Goal: Task Accomplishment & Management: Complete application form

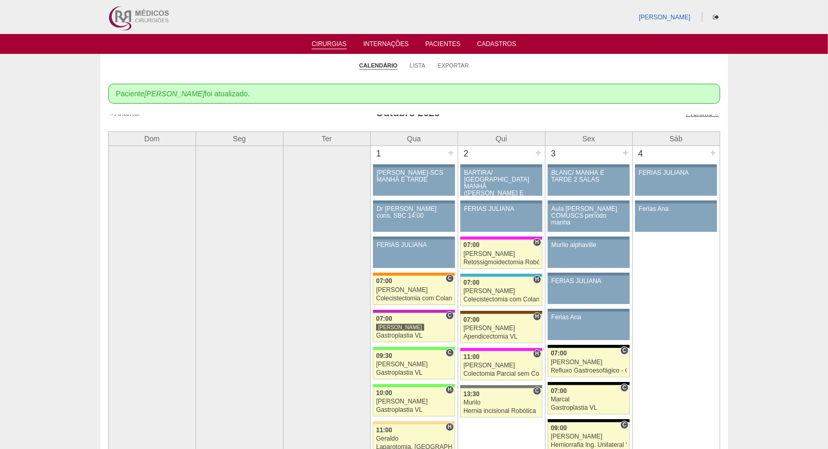
click at [688, 114] on link "Próximo »" at bounding box center [702, 113] width 33 height 8
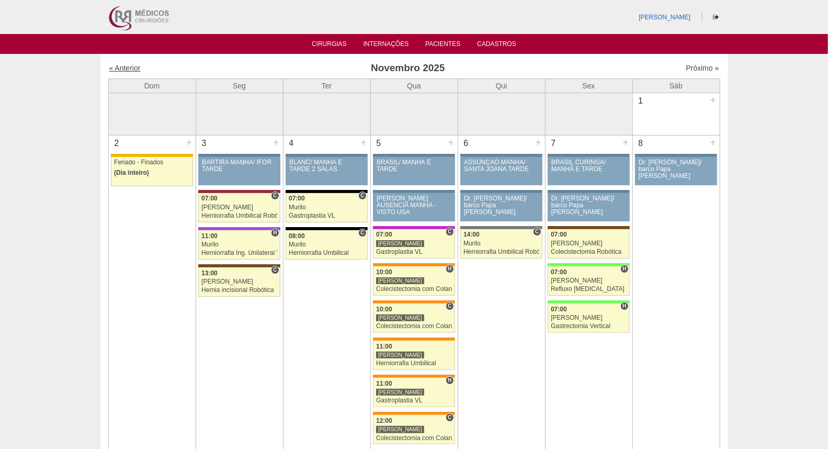
click at [123, 71] on link "« Anterior" at bounding box center [124, 68] width 31 height 8
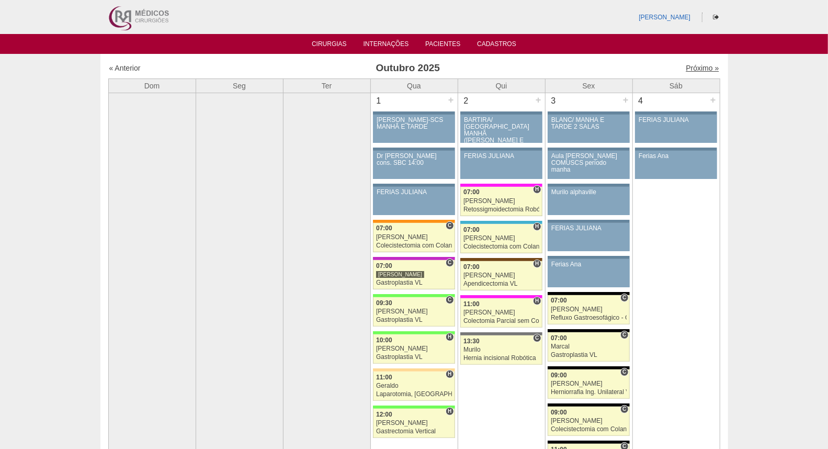
click at [692, 65] on link "Próximo »" at bounding box center [702, 68] width 33 height 8
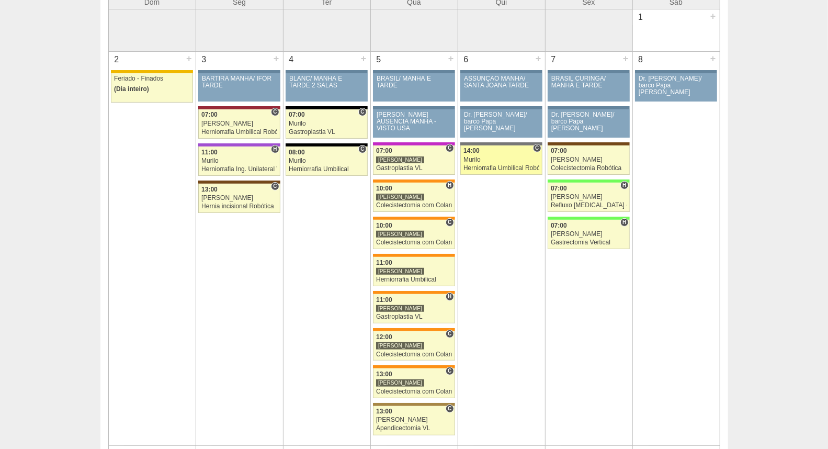
scroll to position [116, 0]
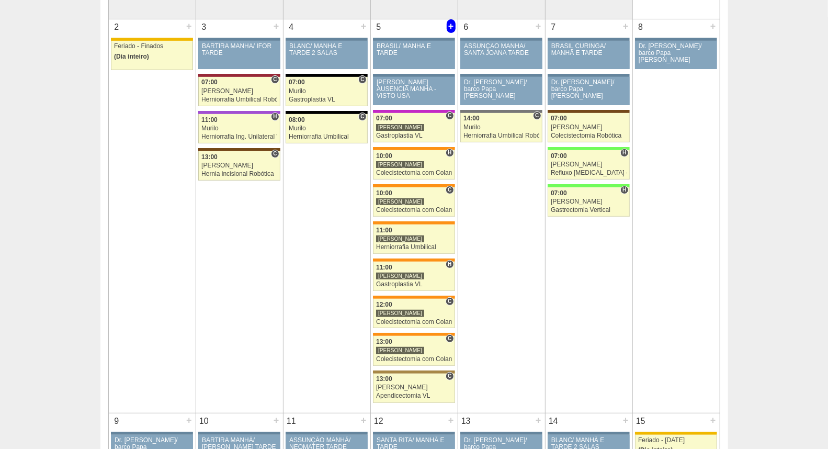
click at [450, 25] on div "+" at bounding box center [451, 26] width 9 height 14
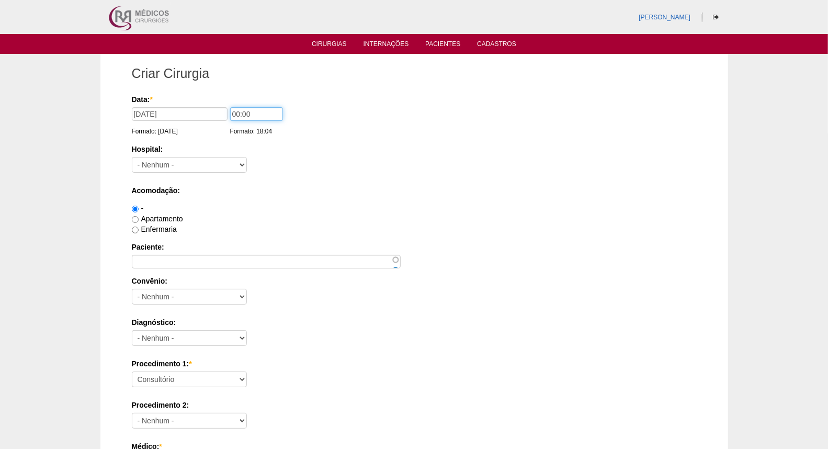
click at [237, 113] on input "00:00" at bounding box center [256, 114] width 53 height 14
type input "13:00"
click at [185, 164] on select "- Nenhum - 9 de Julho Albert Einstein Alvorada América Assunção Bartira Benefic…" at bounding box center [189, 165] width 115 height 16
select select "46"
click at [132, 157] on select "- Nenhum - 9 de Julho Albert Einstein Alvorada América Assunção Bartira Benefic…" at bounding box center [189, 165] width 115 height 16
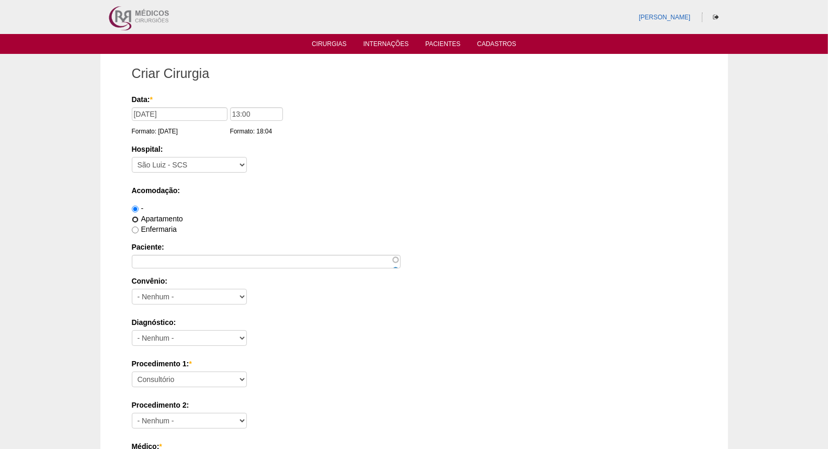
drag, startPoint x: 134, startPoint y: 220, endPoint x: 140, endPoint y: 235, distance: 16.7
click at [134, 219] on input "Apartamento" at bounding box center [135, 219] width 7 height 7
radio input "true"
click at [180, 265] on input "Paciente:" at bounding box center [266, 262] width 269 height 14
paste input "Elaine Teixeira Araujo"
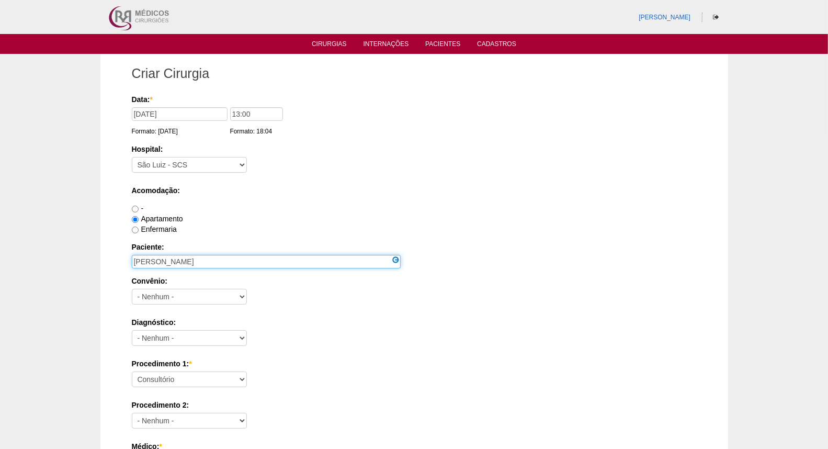
type input "Elaine Teixeira Araujo"
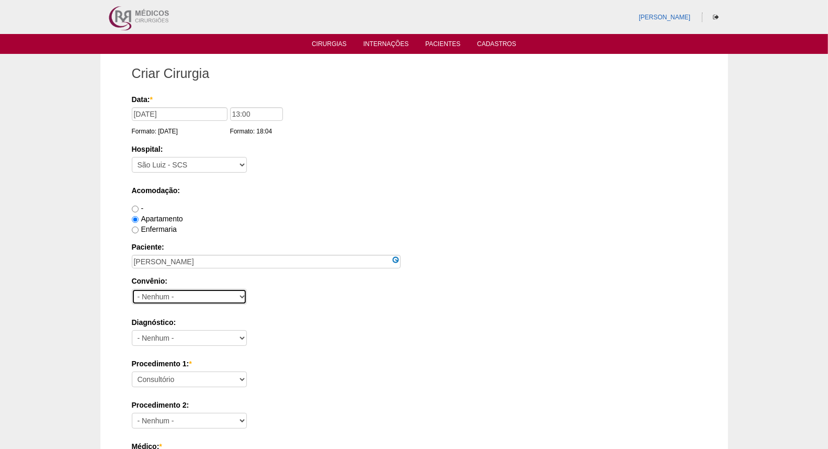
click at [174, 299] on select "- Nenhum - Abet Afresp Allianz Amil Blue Life Caasp Cabesp Caixa de Pensões Car…" at bounding box center [189, 297] width 115 height 16
click at [180, 295] on select "- Nenhum - Abet Afresp Allianz Amil Blue Life Caasp Cabesp Caixa de Pensões Car…" at bounding box center [189, 297] width 115 height 16
select select "26"
click at [132, 289] on select "- Nenhum - Abet Afresp Allianz Amil Blue Life Caasp Cabesp Caixa de Pensões Car…" at bounding box center [189, 297] width 115 height 16
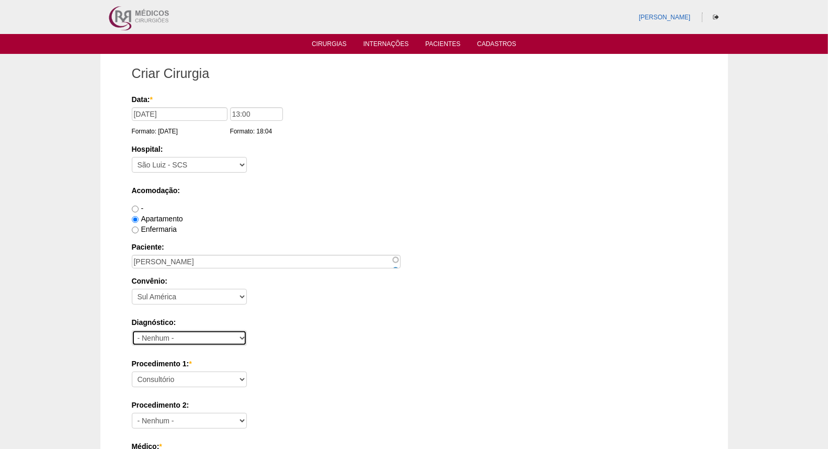
click at [182, 333] on select "- Nenhum - Abdome Agudo Abscesso Hepático Abscesso Perianal Abscesso Peritoneal…" at bounding box center [189, 338] width 115 height 16
select select "3704"
click at [132, 330] on select "- Nenhum - Abdome Agudo Abscesso Hepático Abscesso Perianal Abscesso Peritoneal…" at bounding box center [189, 338] width 115 height 16
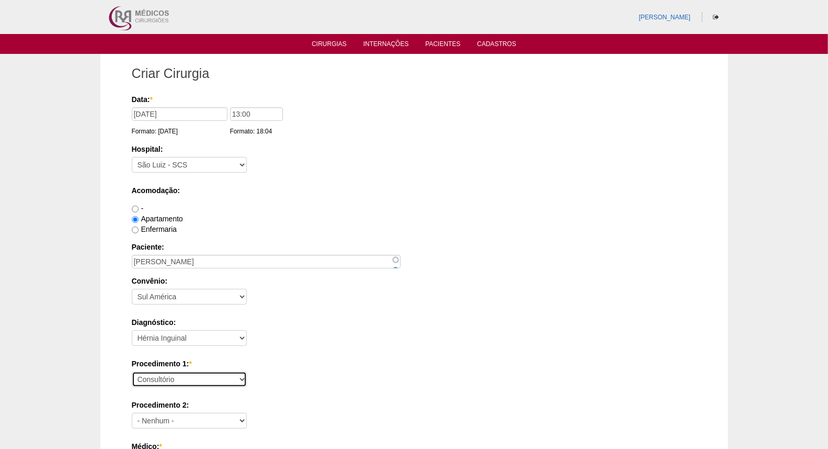
click at [185, 382] on select "Consultório Abscesso Hepático - Drenagem Abscesso perianal Amputação Abdômino P…" at bounding box center [189, 379] width 115 height 16
select select "4910"
click at [132, 371] on select "Consultório Abscesso Hepático - Drenagem Abscesso perianal Amputação Abdômino P…" at bounding box center [189, 379] width 115 height 16
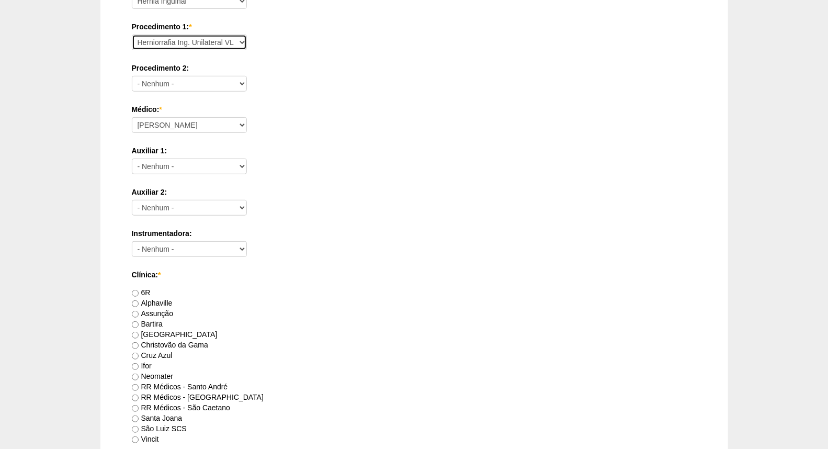
scroll to position [348, 0]
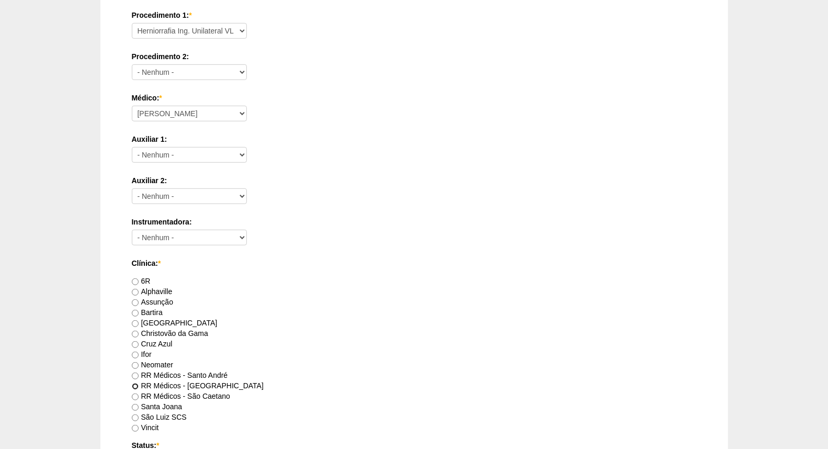
click at [137, 383] on input "RR Médicos - São Bernardo do Campo" at bounding box center [135, 386] width 7 height 7
radio input "true"
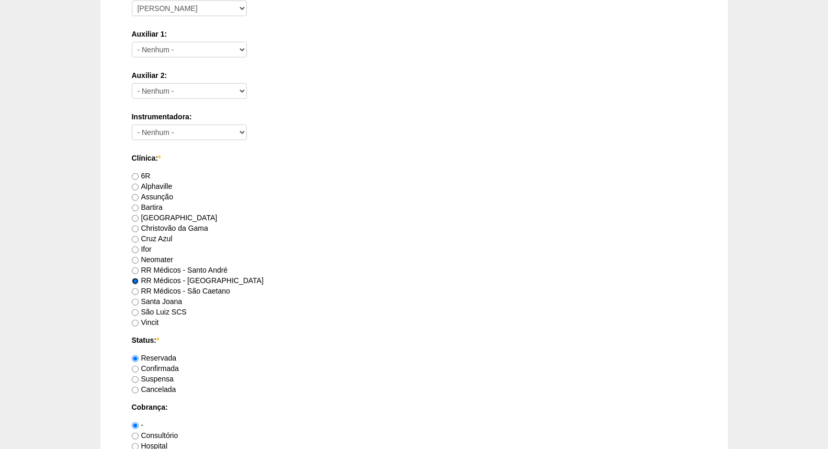
scroll to position [581, 0]
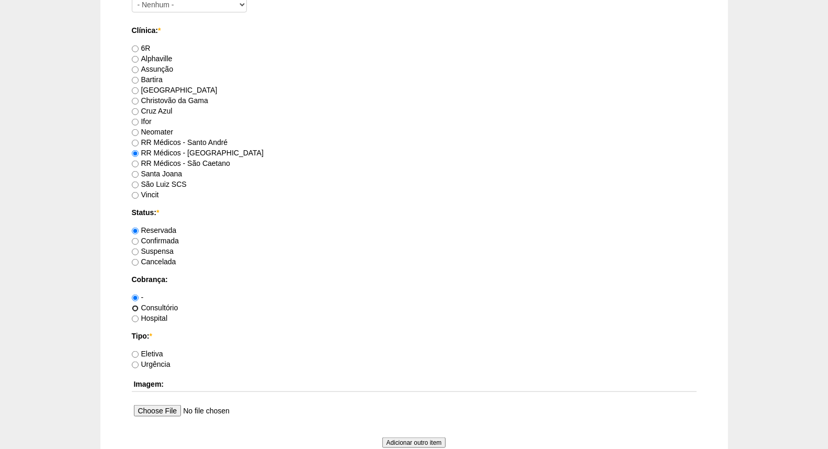
click at [136, 307] on input "Consultório" at bounding box center [135, 308] width 7 height 7
radio input "true"
click at [137, 355] on input "Eletiva" at bounding box center [135, 354] width 7 height 7
radio input "true"
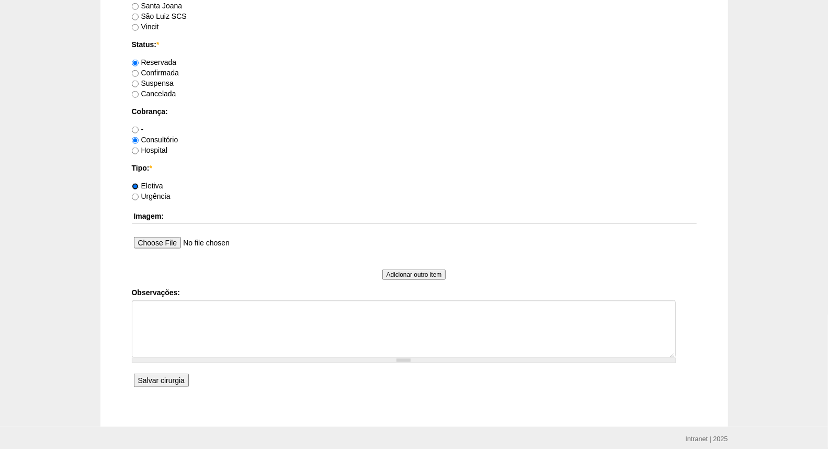
scroll to position [755, 0]
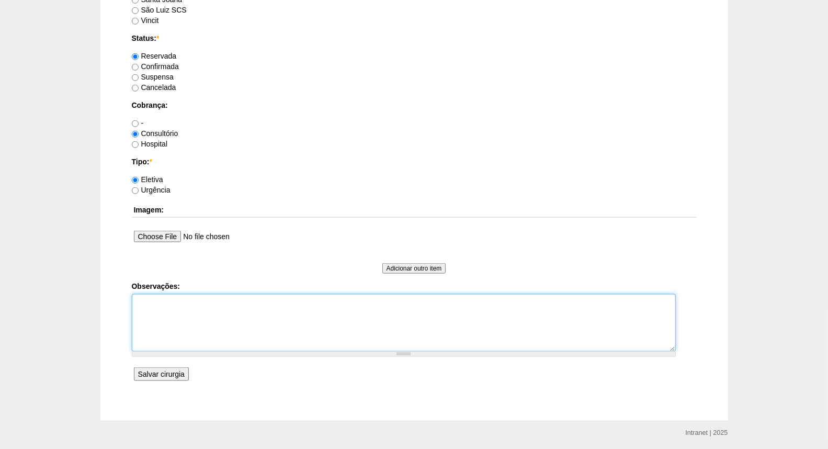
click at [169, 310] on textarea "Observações:" at bounding box center [404, 323] width 544 height 58
type textarea "HID Revalidar Guia"
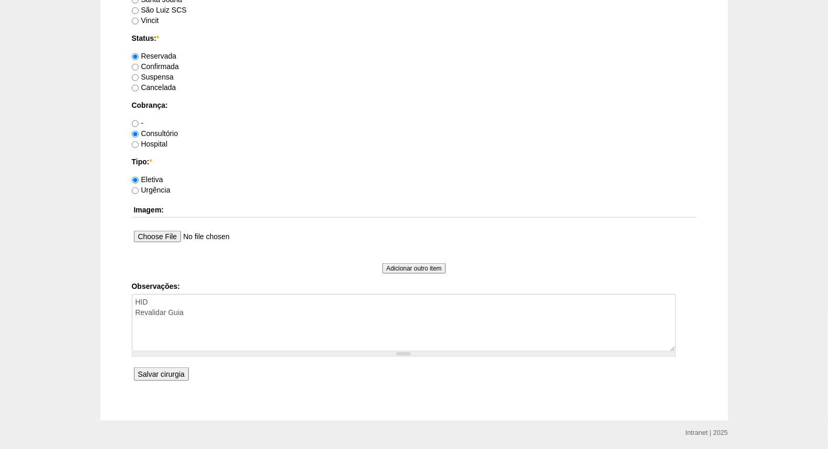
click at [153, 373] on input "Salvar cirurgia" at bounding box center [161, 374] width 55 height 14
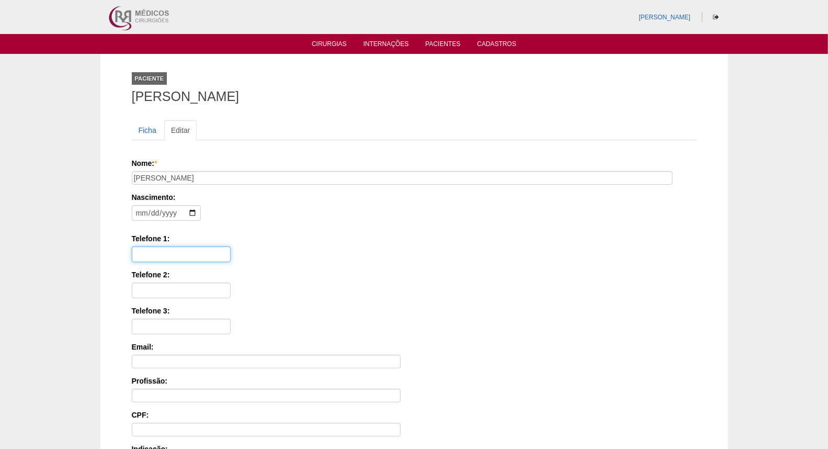
click at [153, 253] on input "Telefone 1:" at bounding box center [181, 254] width 99 height 16
paste input "91778-0709"
type input "1191778-0709"
click at [137, 213] on input "date" at bounding box center [166, 213] width 69 height 16
type input "[DATE]"
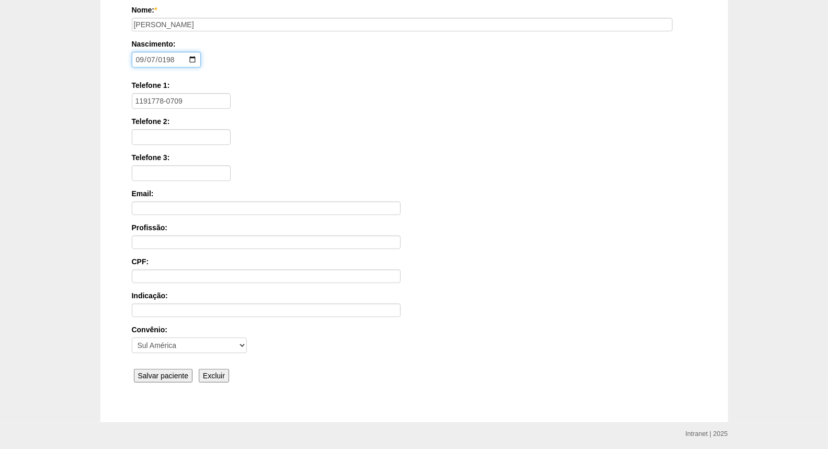
scroll to position [174, 0]
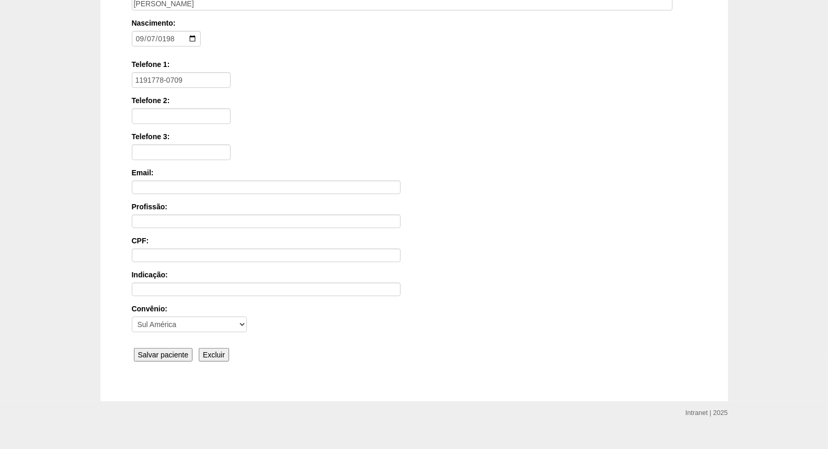
click at [173, 353] on input "Salvar paciente" at bounding box center [163, 355] width 59 height 14
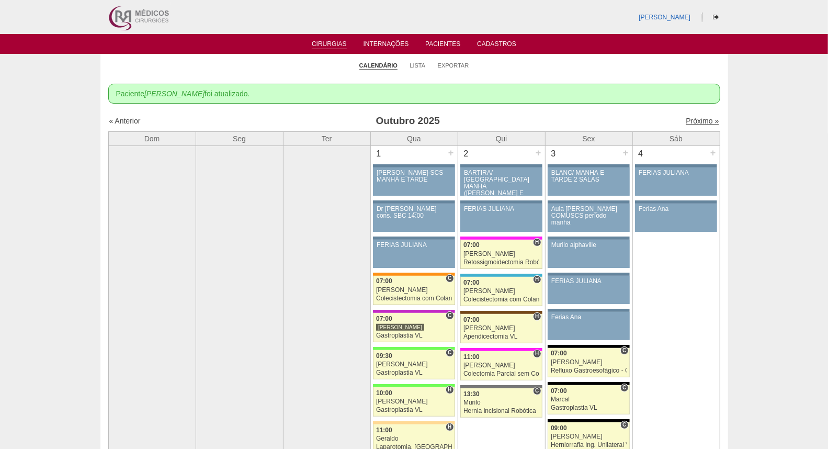
click at [688, 119] on link "Próximo »" at bounding box center [702, 121] width 33 height 8
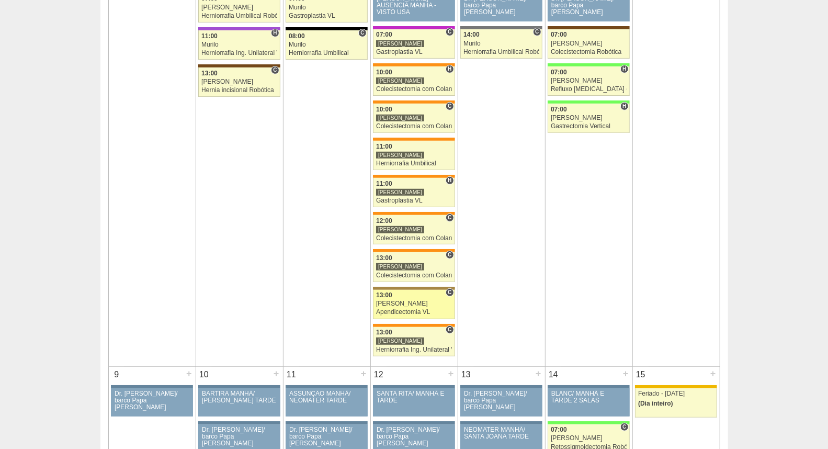
scroll to position [232, 0]
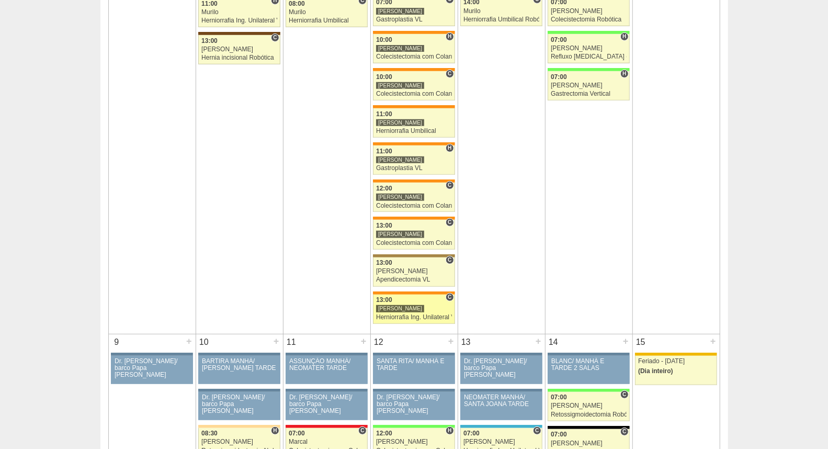
click at [408, 316] on div "Herniorrafia Ing. Unilateral VL" at bounding box center [414, 317] width 76 height 7
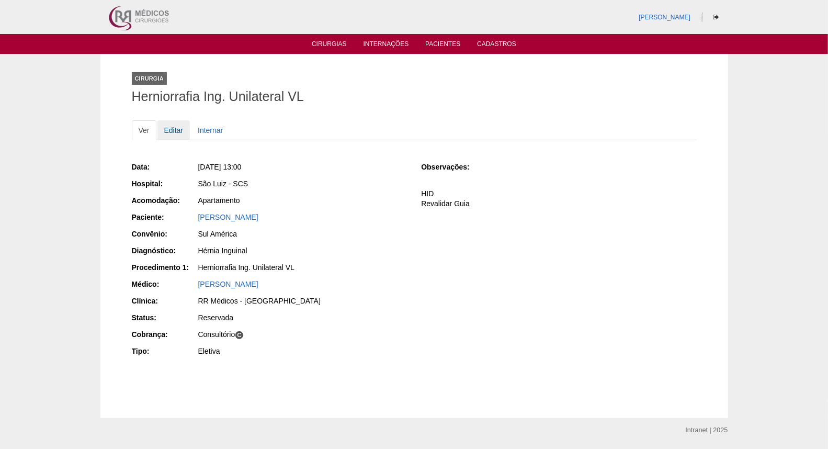
click at [174, 127] on link "Editar" at bounding box center [173, 130] width 33 height 20
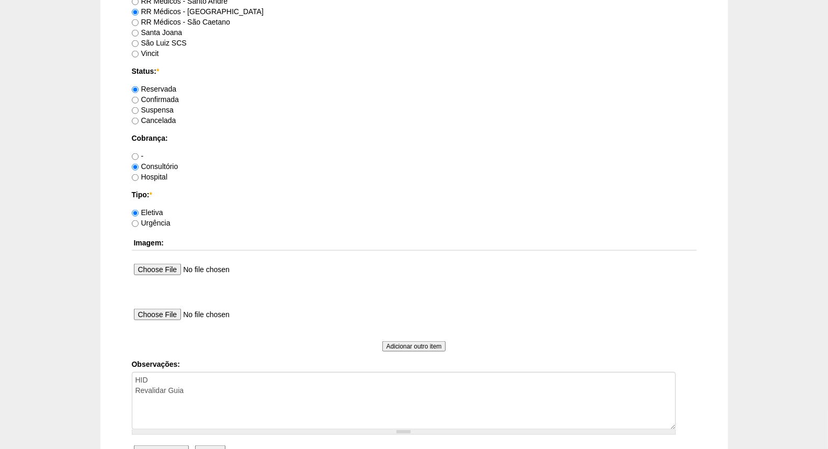
scroll to position [813, 0]
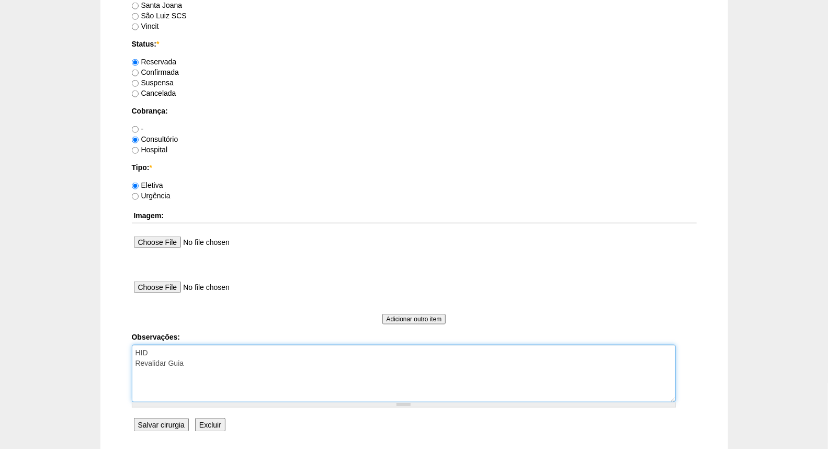
click at [217, 363] on textarea "HID Revalidar Guia" at bounding box center [404, 374] width 544 height 58
type textarea "HID [PERSON_NAME] AGENDAR EM NOME DR [PERSON_NAME]"
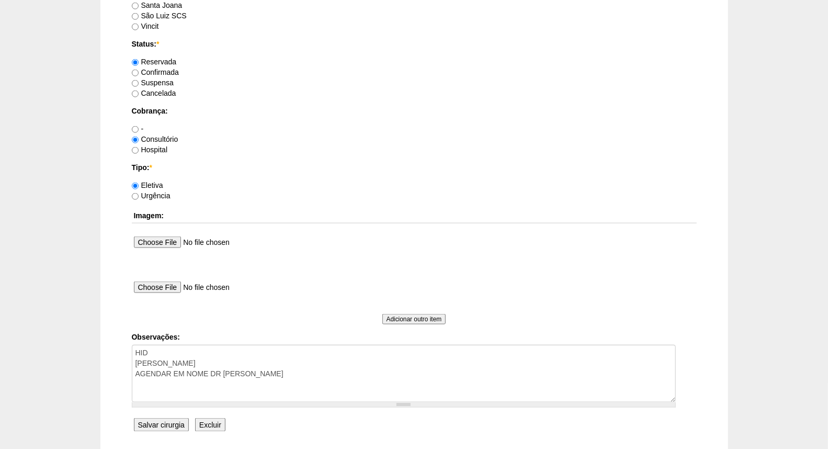
click at [156, 421] on input "Salvar cirurgia" at bounding box center [161, 425] width 55 height 14
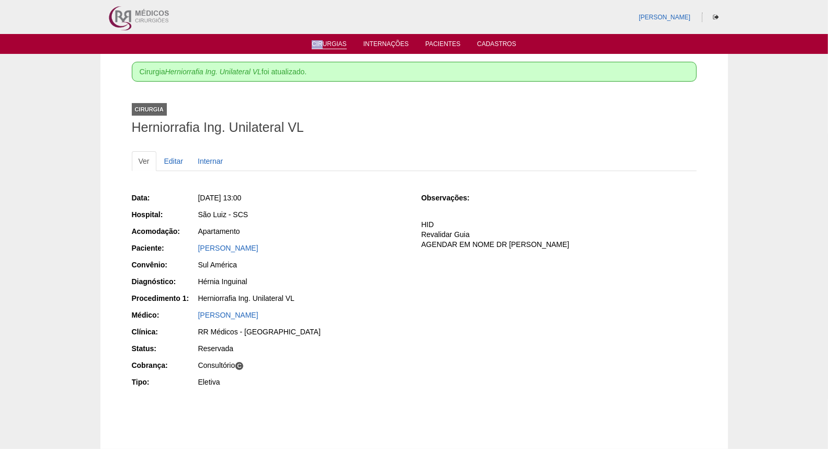
click at [323, 41] on ul "Cirurgias Internações Pacientes Cadastros" at bounding box center [414, 44] width 828 height 20
click at [325, 40] on link "Cirurgias" at bounding box center [329, 44] width 35 height 9
